Goal: Information Seeking & Learning: Learn about a topic

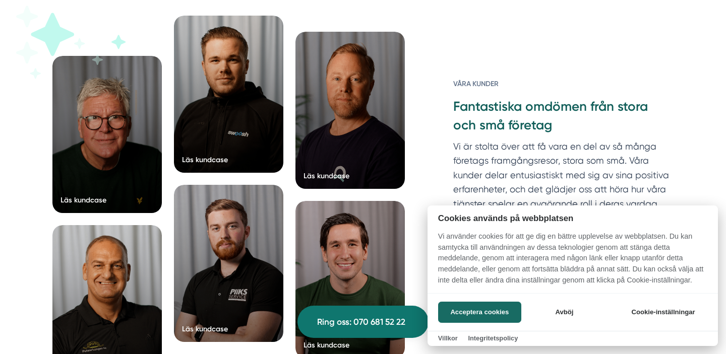
scroll to position [1554, 0]
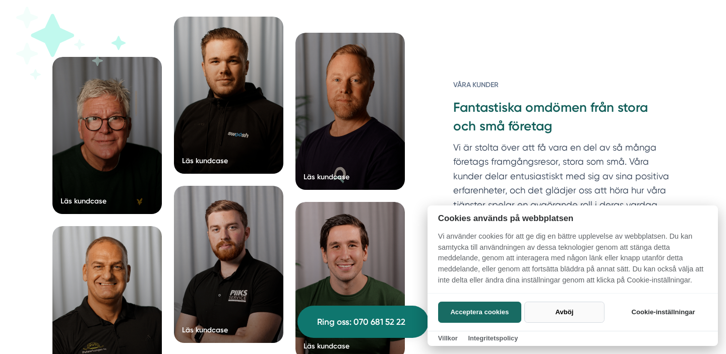
click at [561, 315] on button "Avböj" at bounding box center [564, 312] width 80 height 21
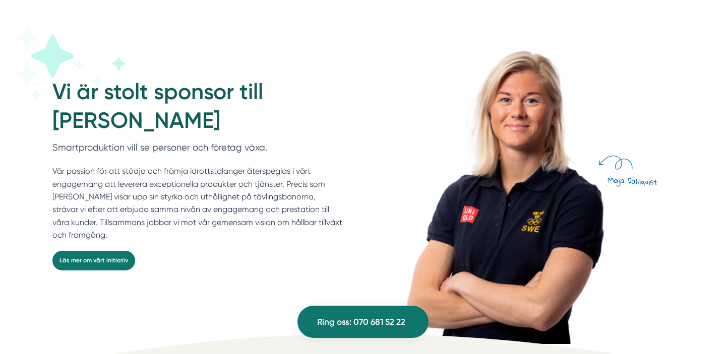
scroll to position [2692, 0]
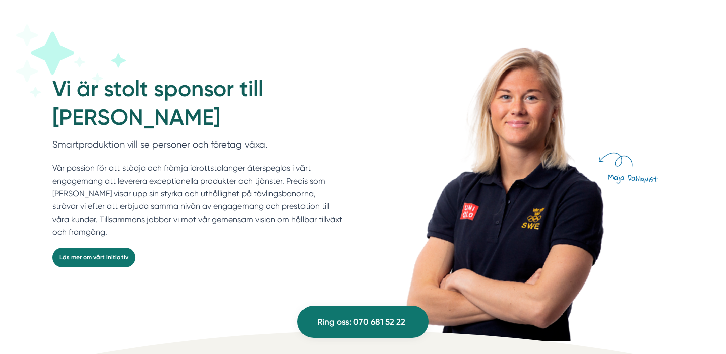
drag, startPoint x: 209, startPoint y: 120, endPoint x: 51, endPoint y: 121, distance: 158.2
click at [51, 121] on div "Vi är stolt sponsor till Maja Dahlqvist Smartproduktion vill se personer och fö…" at bounding box center [362, 187] width 645 height 307
copy h2 "Maja Dahlqvist"
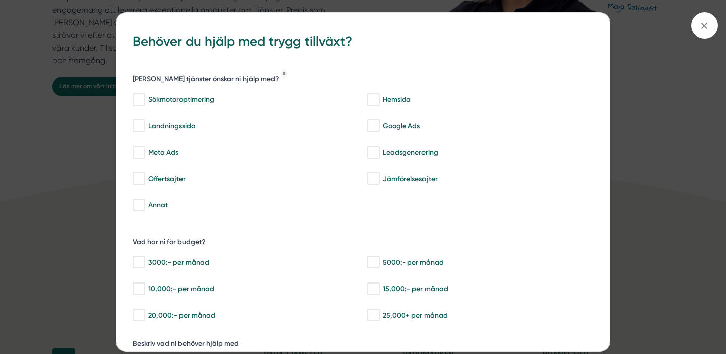
scroll to position [15, 0]
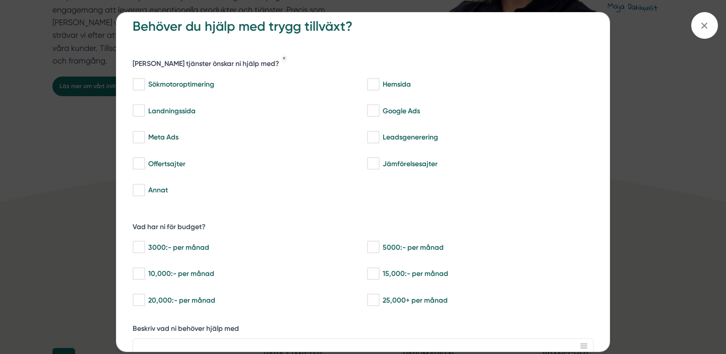
click at [77, 189] on div "bbc9b822-b2c6-488a-ab3e-9a2d59e49c7c Behöver du hjälp med trygg tillväxt? Vilka…" at bounding box center [363, 177] width 726 height 354
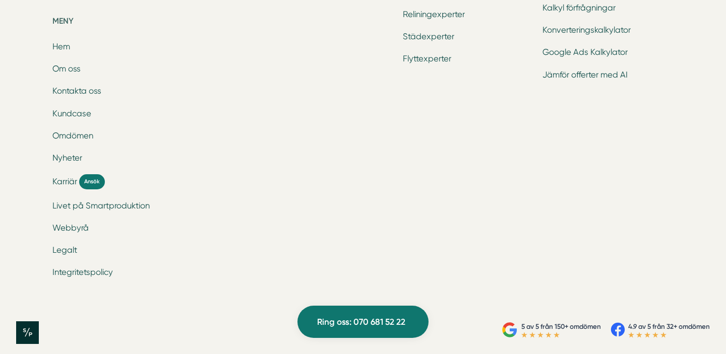
scroll to position [3429, 0]
click at [71, 184] on span "Karriär" at bounding box center [64, 182] width 25 height 12
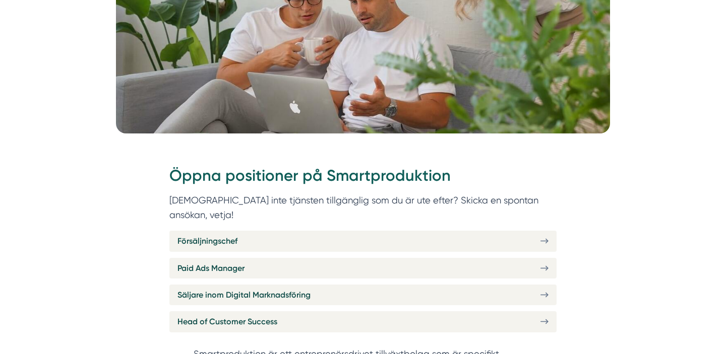
scroll to position [261, 0]
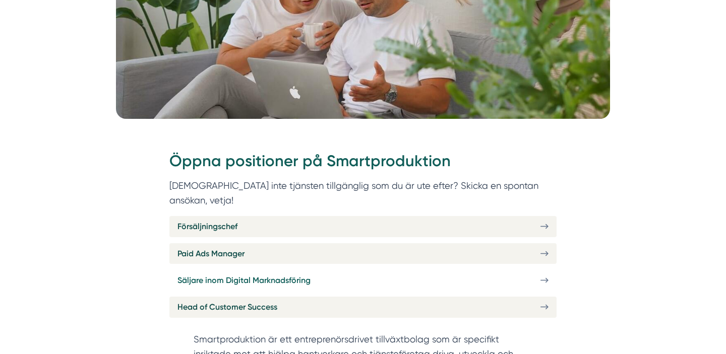
click at [368, 270] on link "Säljare inom Digital Marknadsföring" at bounding box center [362, 280] width 387 height 21
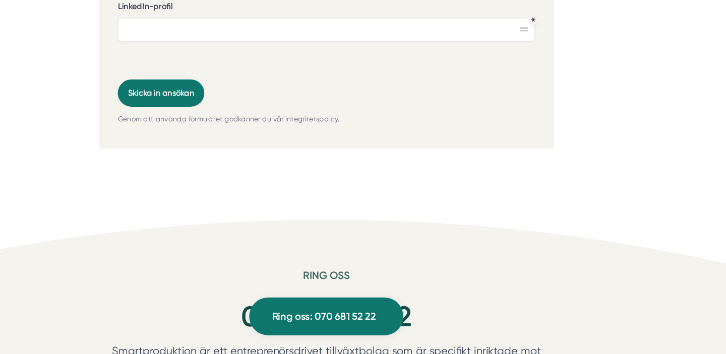
scroll to position [3435, 0]
